Goal: Task Accomplishment & Management: Manage account settings

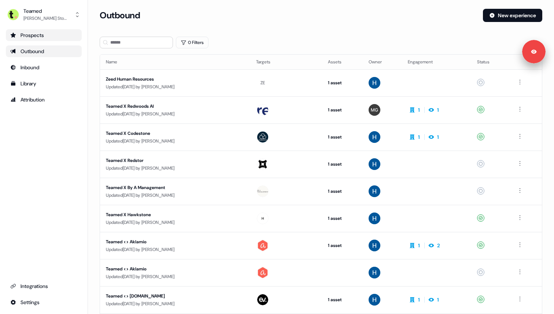
click at [55, 39] on link "Prospects" at bounding box center [44, 35] width 76 height 12
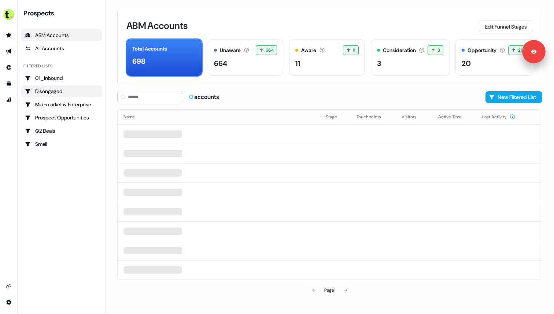
click at [57, 92] on div "Disengaged" at bounding box center [61, 91] width 73 height 7
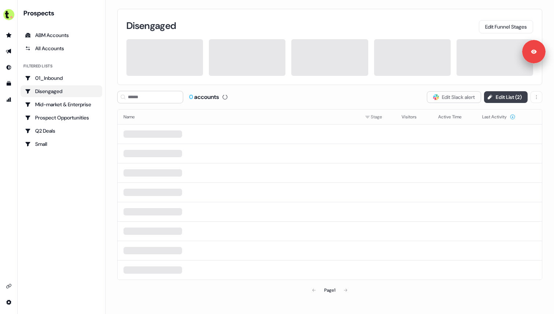
click at [497, 94] on button "Edit List ( 2 )" at bounding box center [506, 97] width 44 height 12
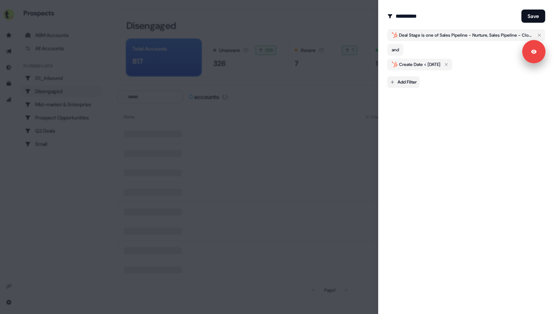
click at [407, 83] on body "For the best experience switch devices to a bigger screen. Go to [DOMAIN_NAME] …" at bounding box center [277, 157] width 554 height 314
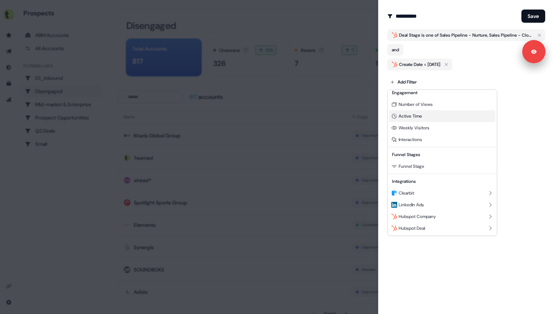
scroll to position [53, 0]
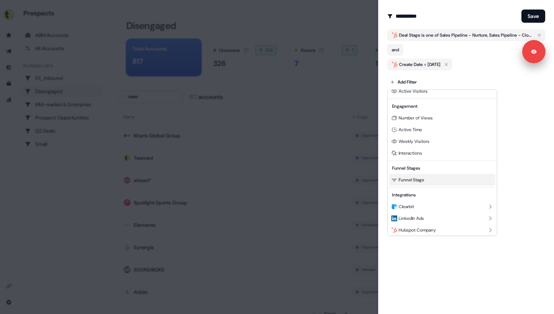
click at [411, 180] on span "Funnel Stage" at bounding box center [412, 180] width 26 height 6
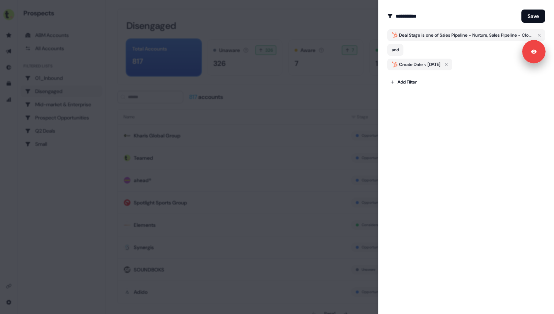
click at [411, 180] on div "**********" at bounding box center [466, 157] width 176 height 314
click at [414, 85] on body "For the best experience switch devices to a bigger screen. Go to [DOMAIN_NAME] …" at bounding box center [277, 157] width 554 height 314
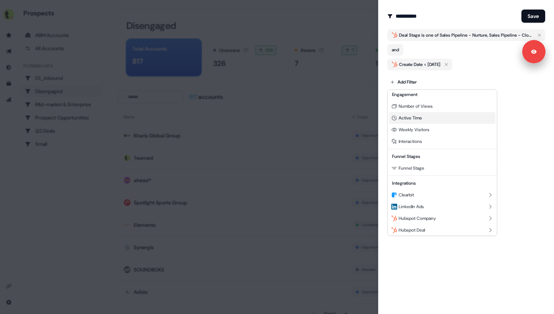
scroll to position [66, 0]
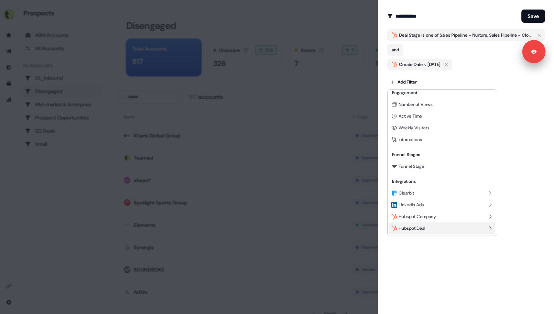
click at [416, 228] on span "Hubspot Deal" at bounding box center [412, 228] width 26 height 6
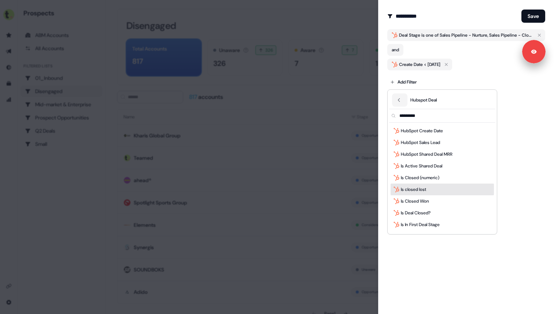
scroll to position [2880, 0]
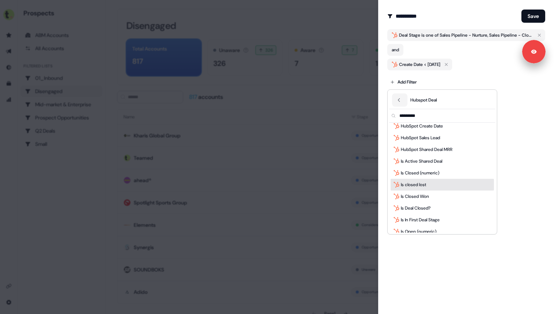
click at [446, 187] on div "Is closed lost" at bounding box center [442, 185] width 103 height 12
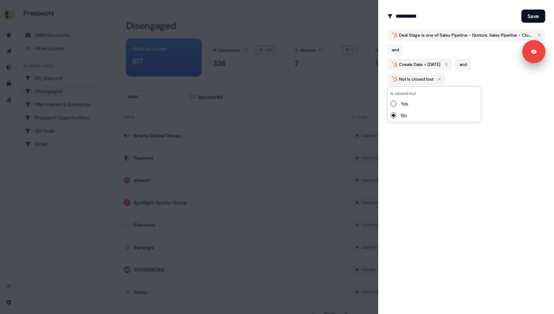
click at [394, 103] on button "Yes" at bounding box center [394, 104] width 6 height 6
click at [403, 131] on div "**********" at bounding box center [466, 157] width 176 height 314
click at [412, 80] on div "Is closed lost" at bounding box center [412, 79] width 26 height 7
click at [413, 84] on button "Is closed lost" at bounding box center [412, 79] width 50 height 12
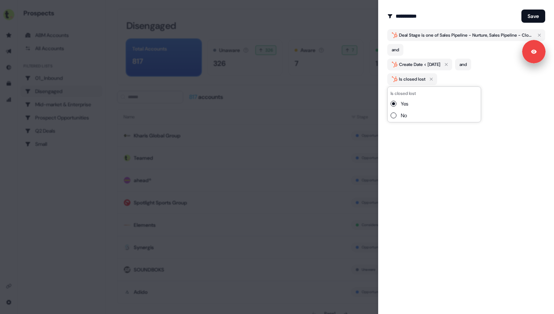
click at [411, 134] on div "**********" at bounding box center [466, 157] width 176 height 314
click at [525, 13] on button "Save" at bounding box center [534, 16] width 24 height 13
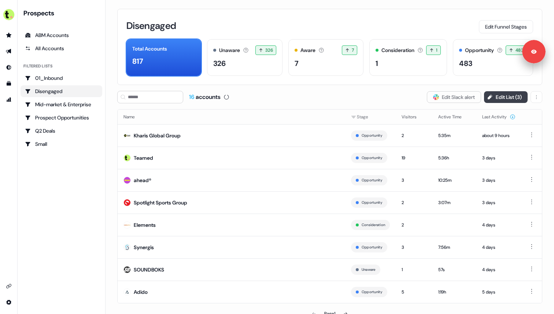
click at [504, 99] on button "Edit List ( 3 )" at bounding box center [506, 97] width 44 height 12
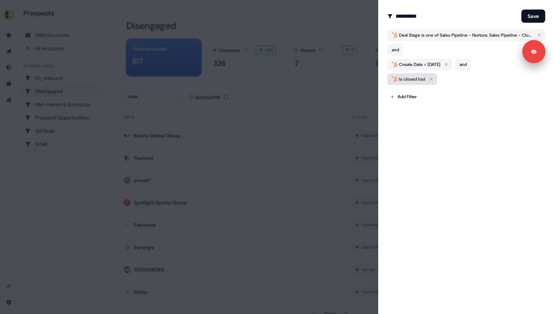
click at [407, 78] on div "Is closed lost" at bounding box center [412, 79] width 26 height 7
type button "true"
